Goal: Complete application form: Complete application form

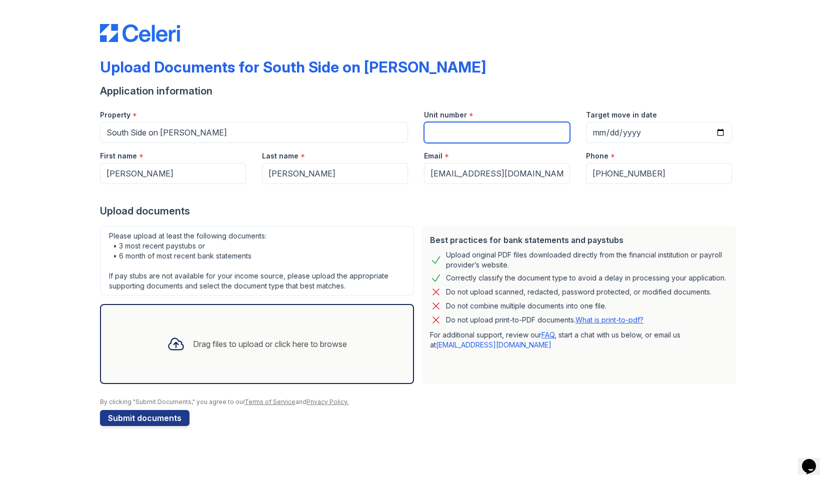
click at [454, 135] on input "Unit number" at bounding box center [497, 132] width 146 height 21
type input "456"
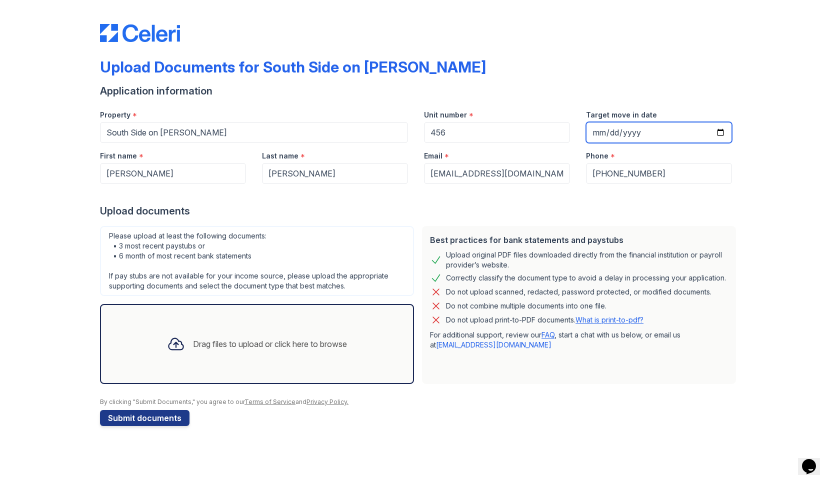
click at [609, 138] on input "Target move in date" at bounding box center [659, 132] width 146 height 21
type input "2025-10-20"
click at [720, 185] on div at bounding box center [420, 194] width 640 height 20
click at [243, 345] on div "Drag files to upload or click here to browse" at bounding box center [270, 344] width 154 height 12
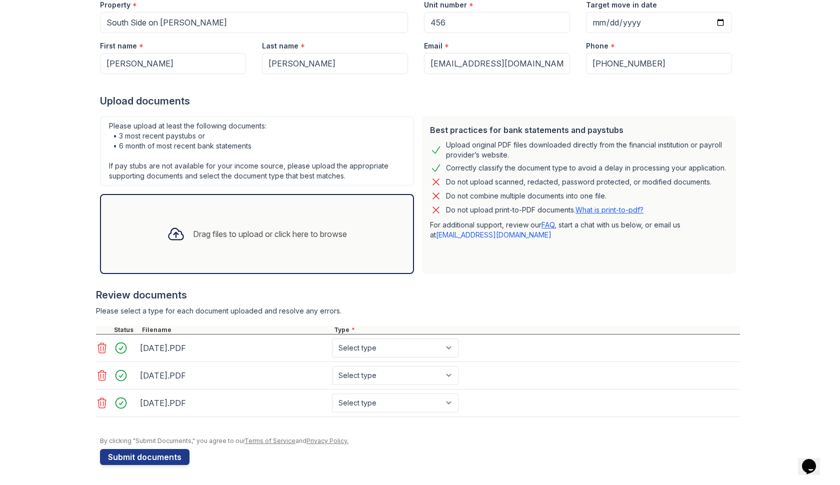
scroll to position [110, 0]
click at [163, 454] on button "Submit documents" at bounding box center [144, 457] width 89 height 16
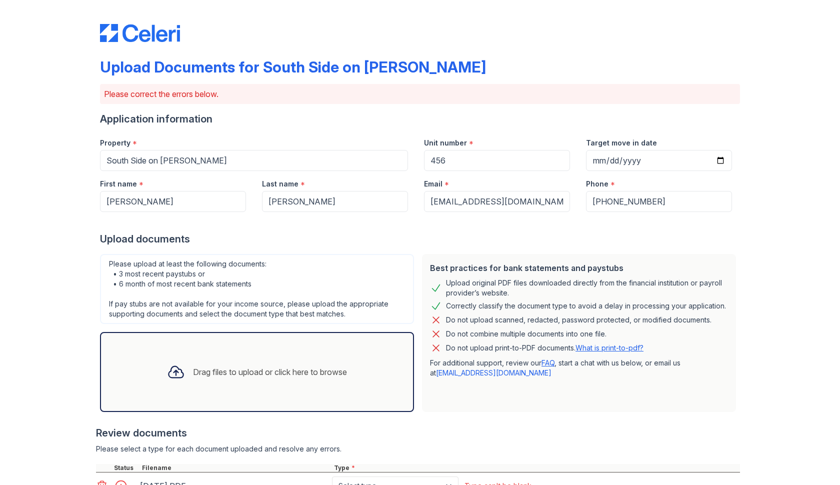
scroll to position [170, 0]
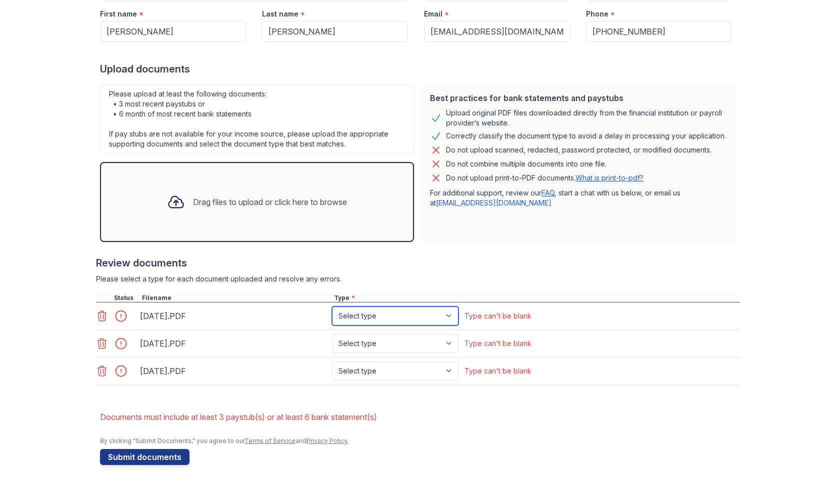
select select "paystub"
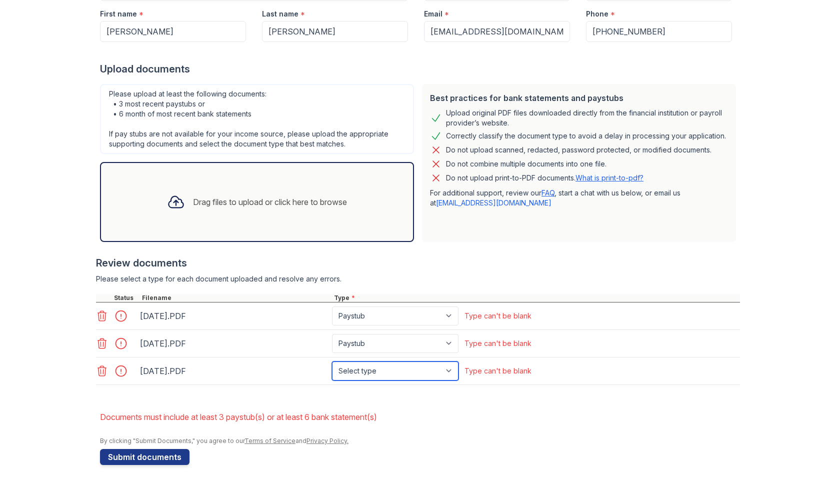
select select "paystub"
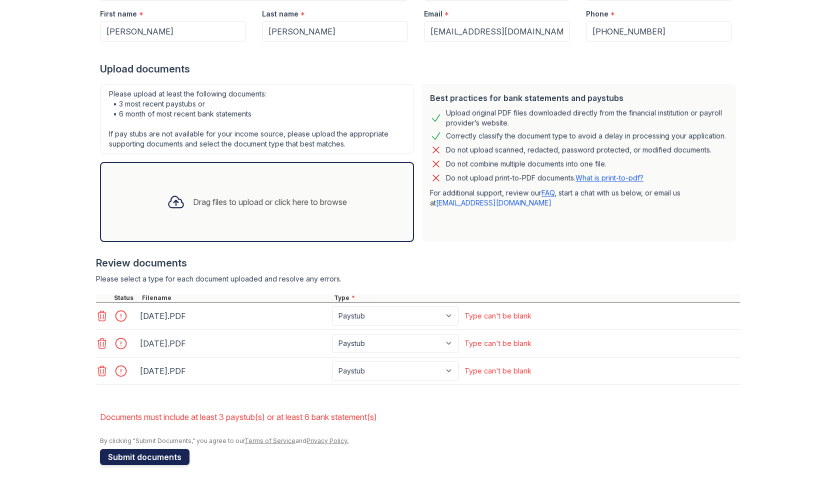
click at [145, 459] on button "Submit documents" at bounding box center [144, 457] width 89 height 16
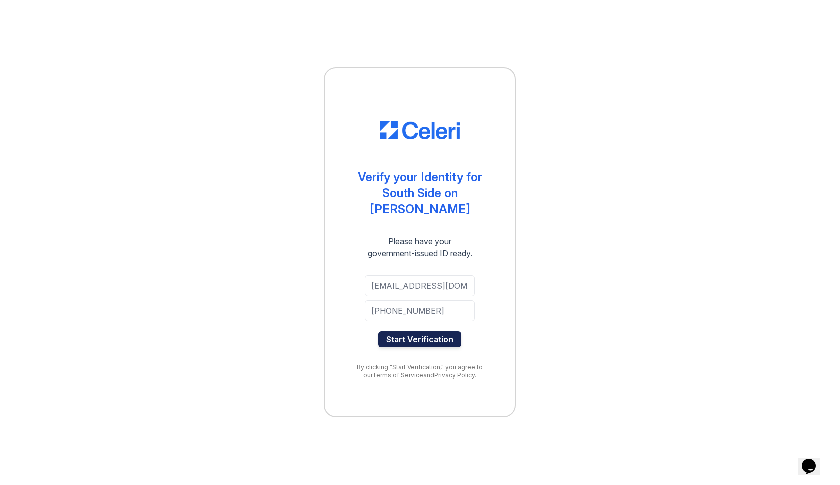
click at [416, 331] on button "Start Verification" at bounding box center [419, 339] width 83 height 16
